Goal: Task Accomplishment & Management: Complete application form

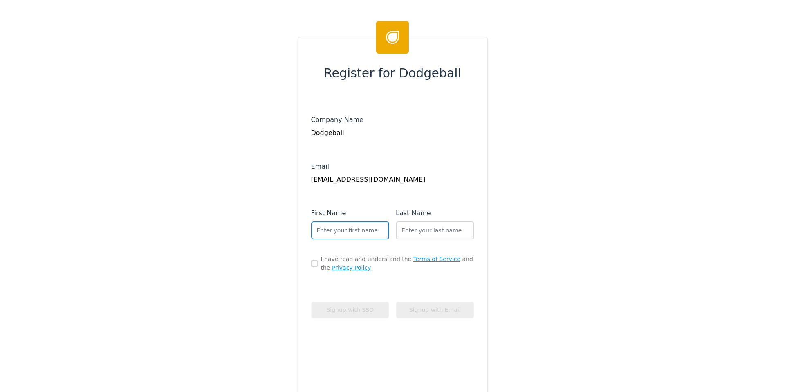
click at [341, 234] on input "text" at bounding box center [350, 230] width 79 height 18
type input "[PERSON_NAME]"
click at [414, 225] on input "text" at bounding box center [435, 230] width 79 height 18
type input "D'Addario"
click at [560, 227] on div "Register for Dodgeball Company Name Dodgeball Email [EMAIL_ADDRESS][DOMAIN_NAME…" at bounding box center [392, 196] width 785 height 392
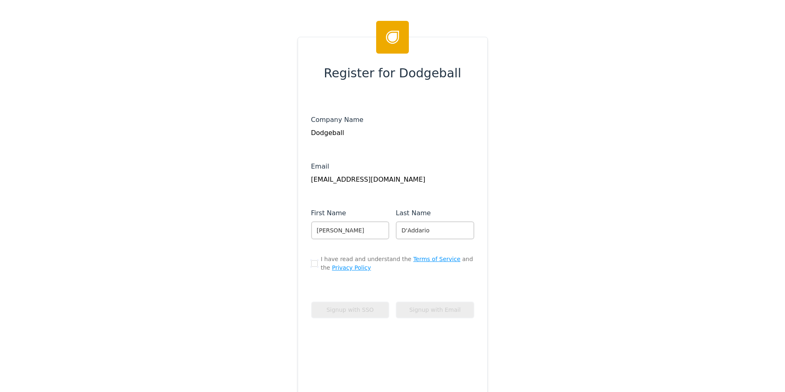
click at [313, 263] on input "checkbox" at bounding box center [314, 263] width 7 height 7
checkbox input "true"
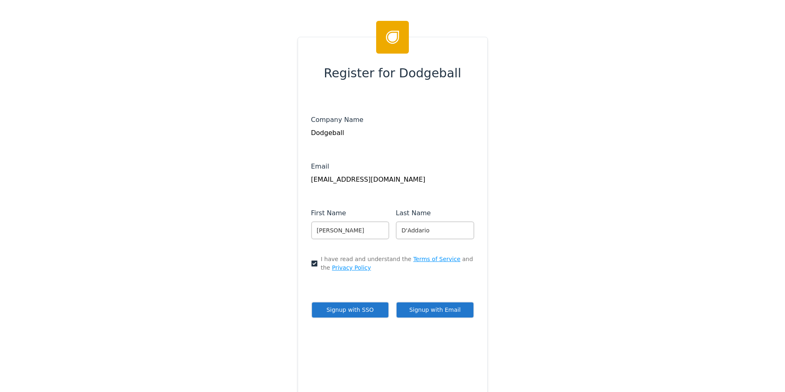
click at [373, 309] on button "Signup with SSO" at bounding box center [350, 309] width 79 height 17
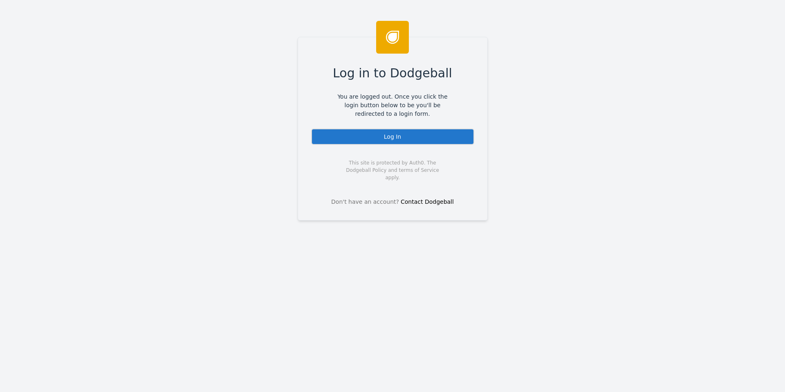
click at [391, 136] on div "Log In" at bounding box center [392, 136] width 163 height 16
